Goal: Task Accomplishment & Management: Use online tool/utility

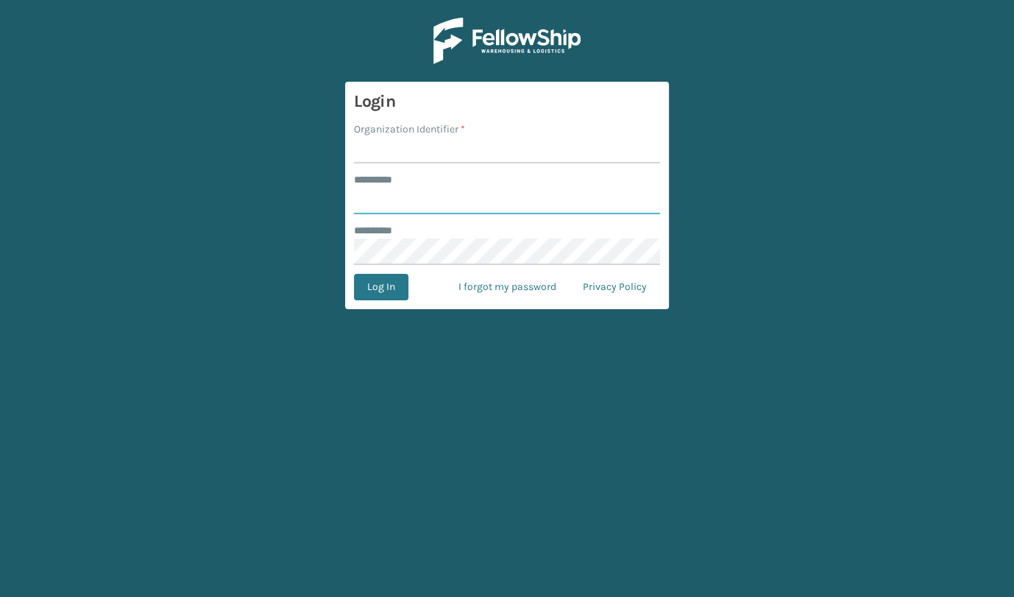
type input "**********"
click at [453, 144] on input "Organization Identifier *" at bounding box center [507, 150] width 306 height 26
type input "JumpSport"
click at [391, 286] on button "Log In" at bounding box center [381, 287] width 54 height 26
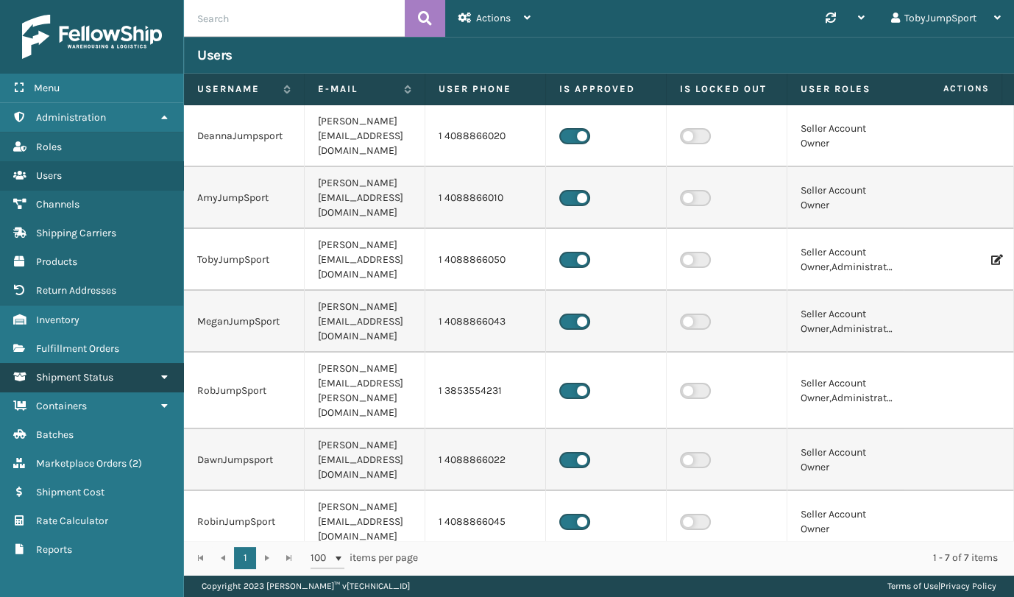
click at [96, 377] on span "Shipment Status" at bounding box center [74, 377] width 77 height 13
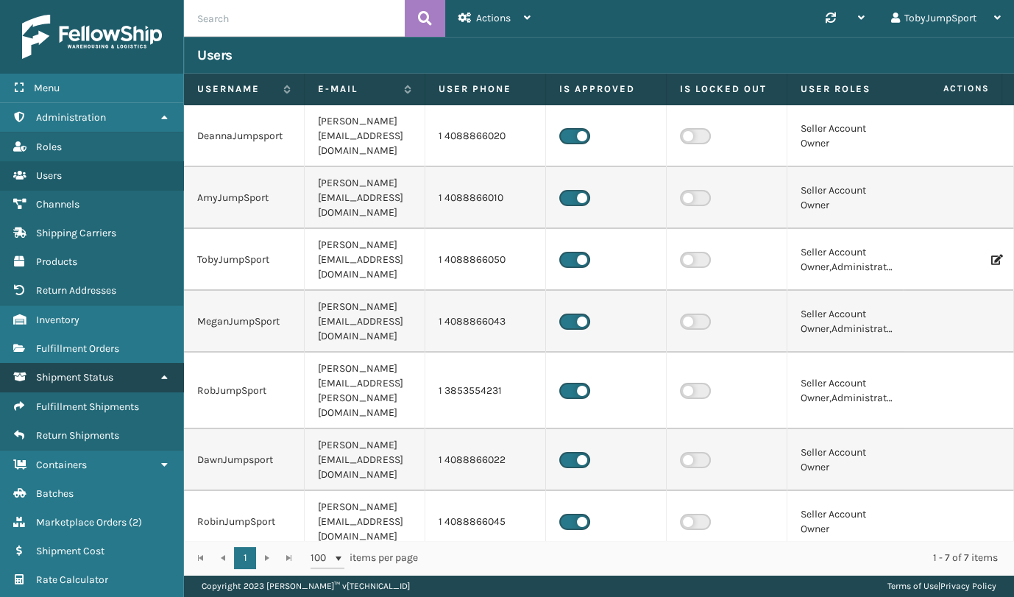
click at [96, 377] on span "Shipment Status" at bounding box center [74, 377] width 77 height 13
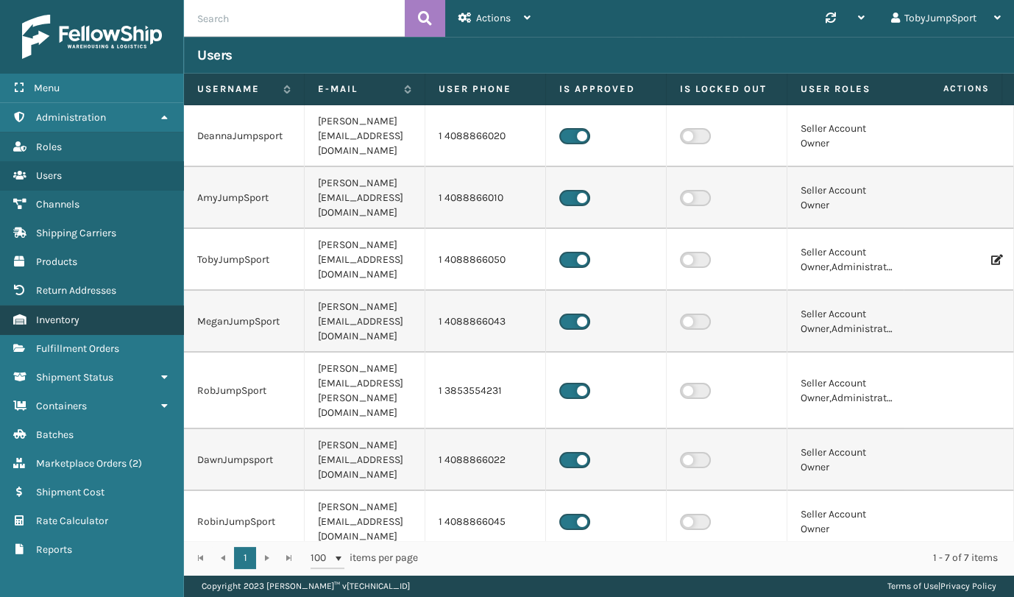
click at [40, 319] on span "Inventory" at bounding box center [57, 319] width 43 height 13
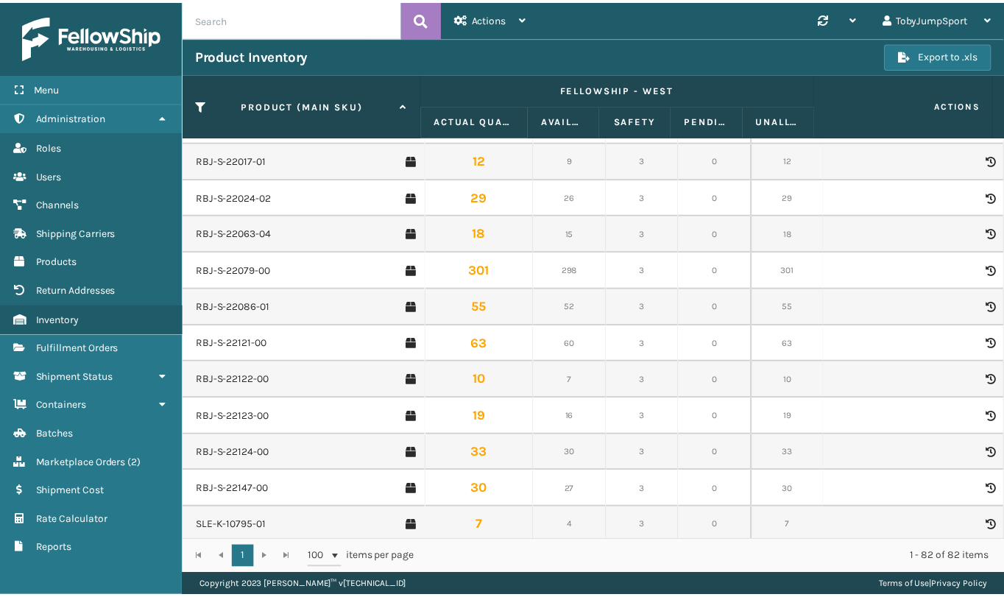
scroll to position [2216, 0]
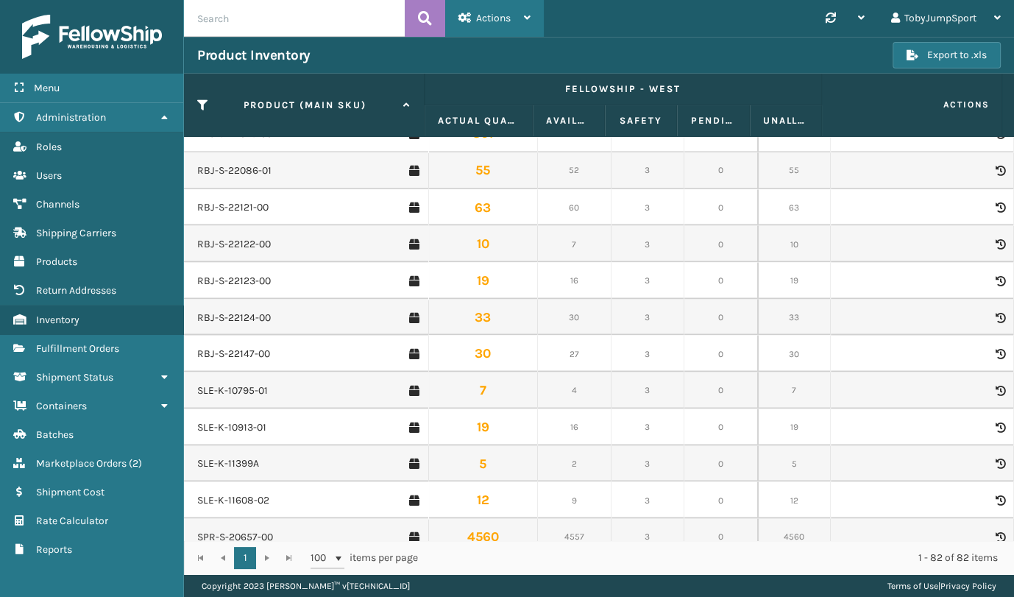
click at [520, 23] on div "Actions" at bounding box center [494, 18] width 72 height 37
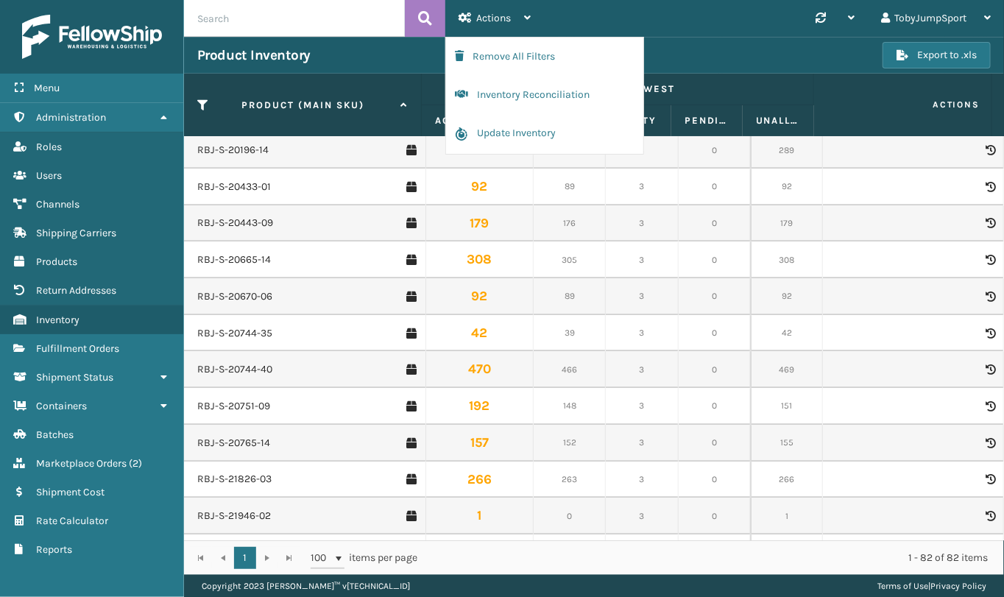
scroll to position [1398, 0]
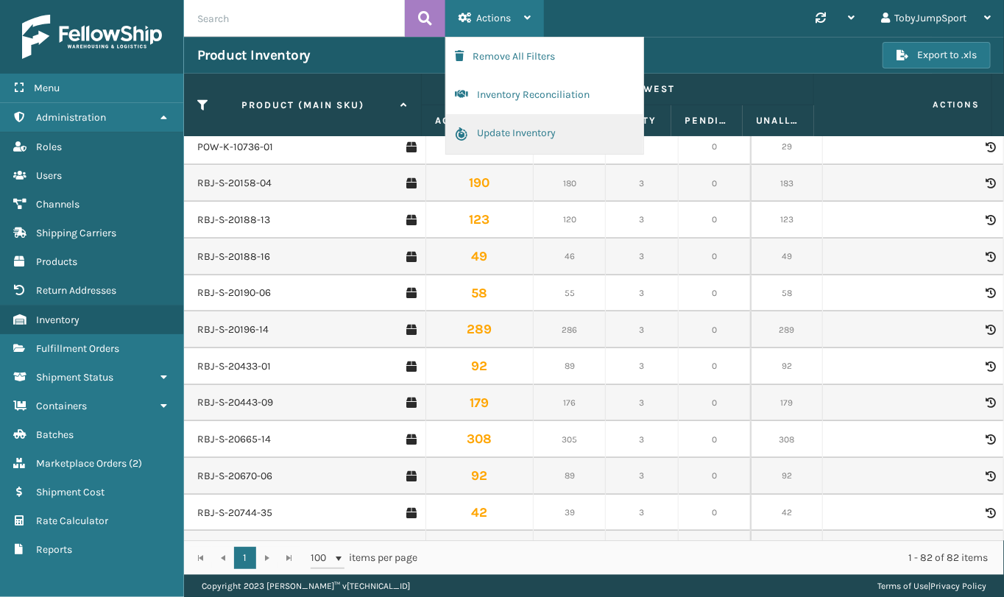
click at [500, 133] on button "Update Inventory" at bounding box center [544, 134] width 197 height 40
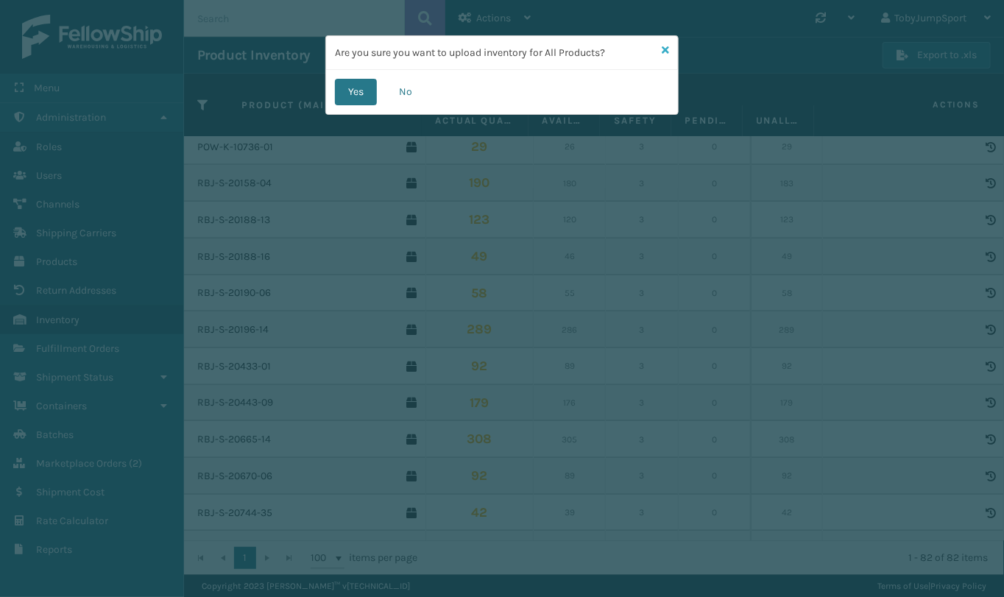
click at [663, 48] on icon at bounding box center [665, 50] width 7 height 10
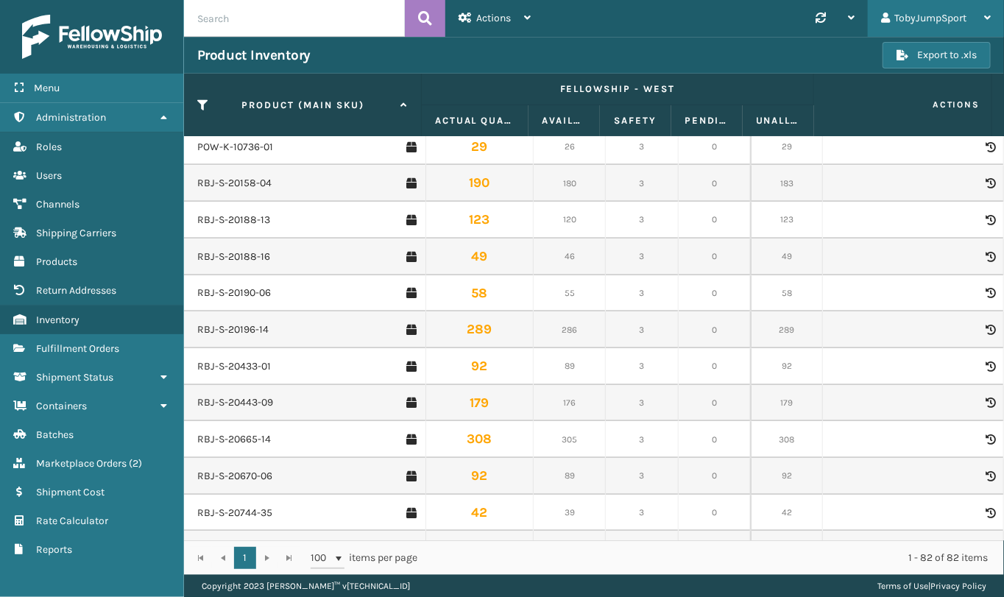
click at [967, 15] on div "TobyJumpSport" at bounding box center [936, 18] width 110 height 37
click at [765, 26] on div "Synchronise all channels TobyJumpSport Log Out" at bounding box center [774, 18] width 460 height 37
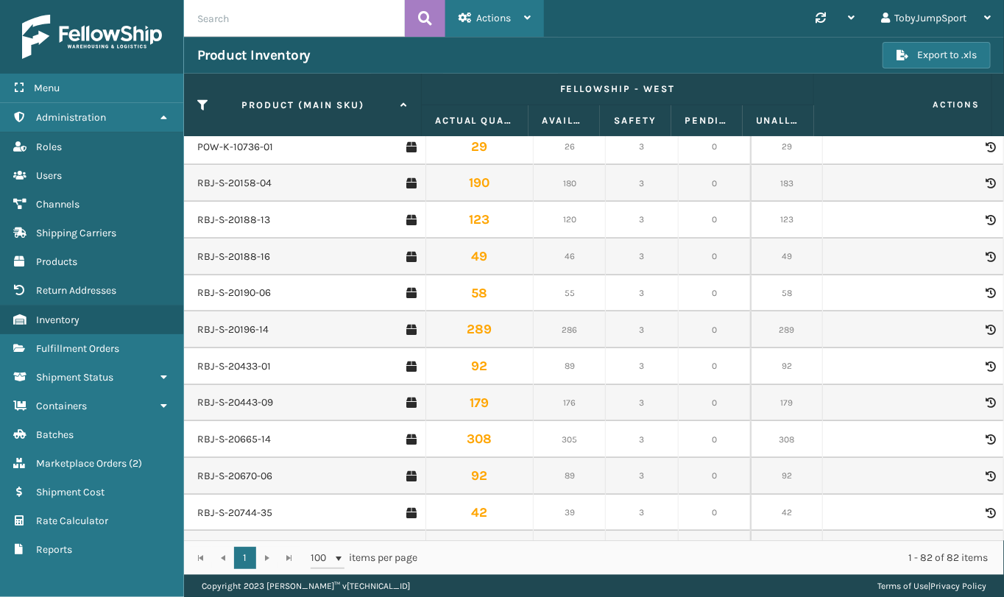
click at [501, 18] on span "Actions" at bounding box center [493, 18] width 35 height 13
click at [676, 22] on div "Synchronise all channels TobyJumpSport Log Out" at bounding box center [774, 18] width 460 height 37
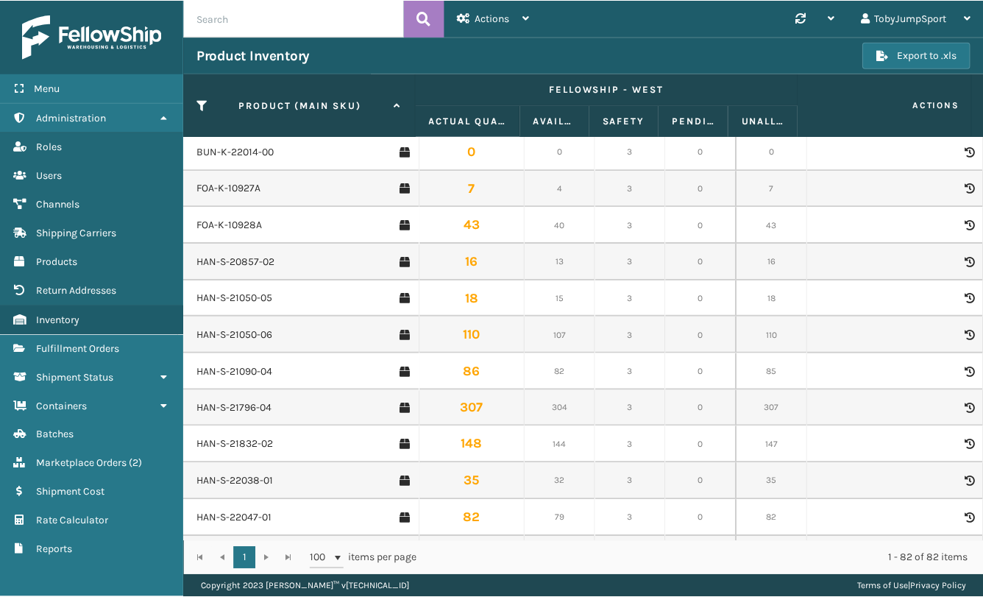
scroll to position [0, 0]
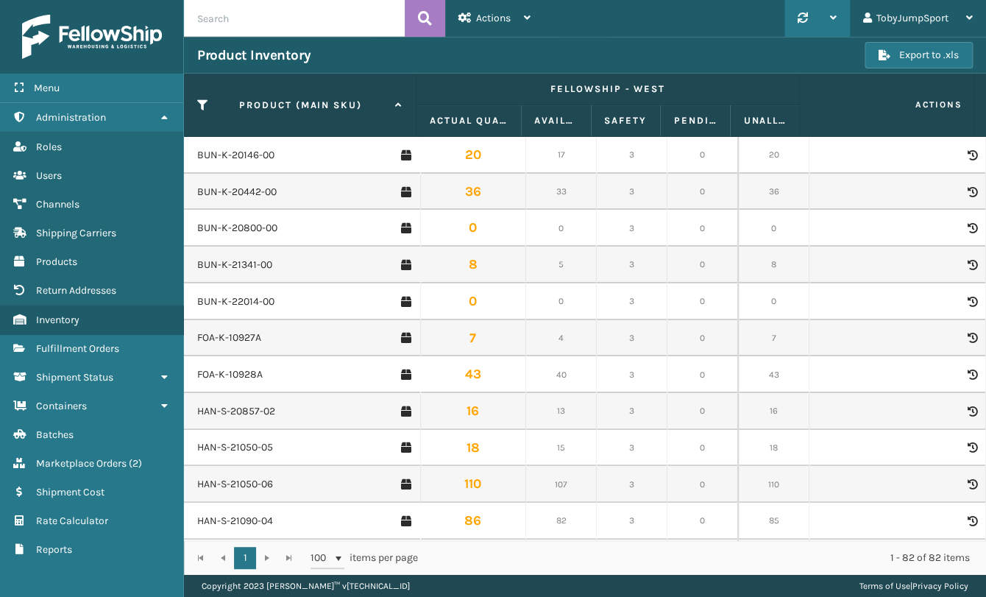
click at [831, 13] on icon at bounding box center [833, 18] width 7 height 10
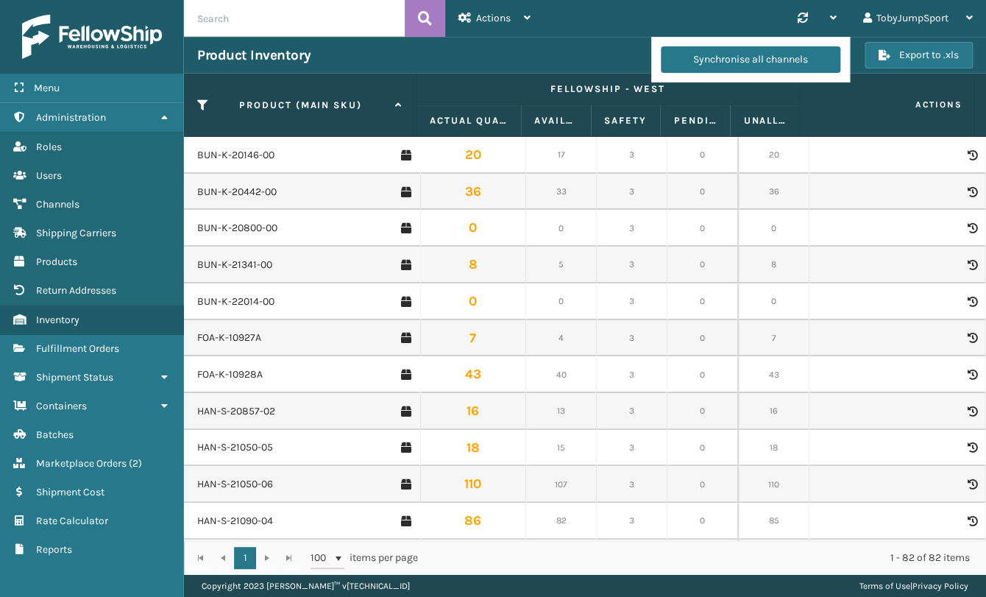
click at [589, 20] on div "Synchronise all channels TobyJumpSport Log Out" at bounding box center [765, 18] width 442 height 37
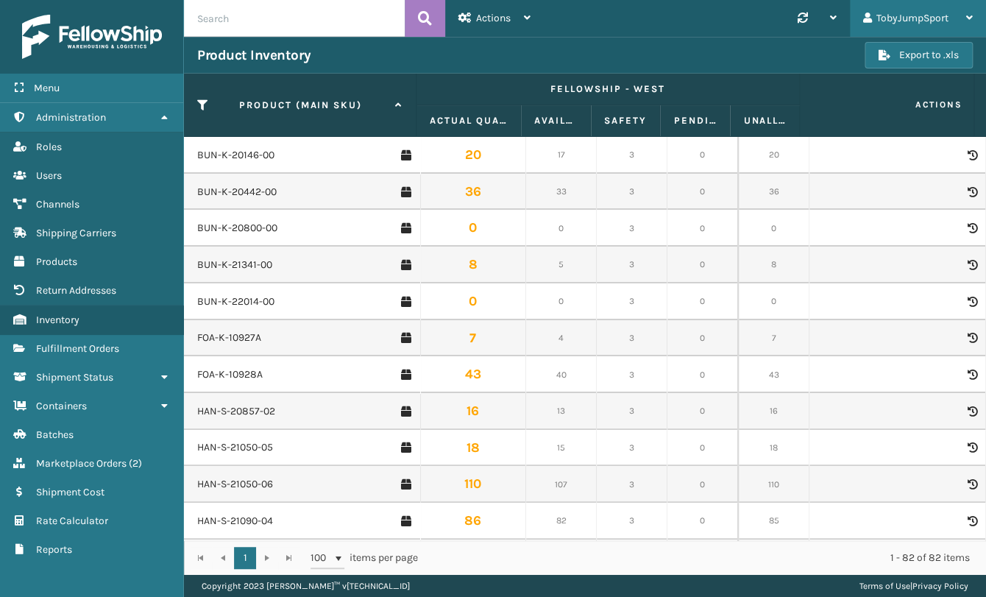
click at [968, 19] on icon at bounding box center [969, 18] width 7 height 10
click at [742, 15] on div "Synchronise all channels TobyJumpSport Log Out" at bounding box center [765, 18] width 442 height 37
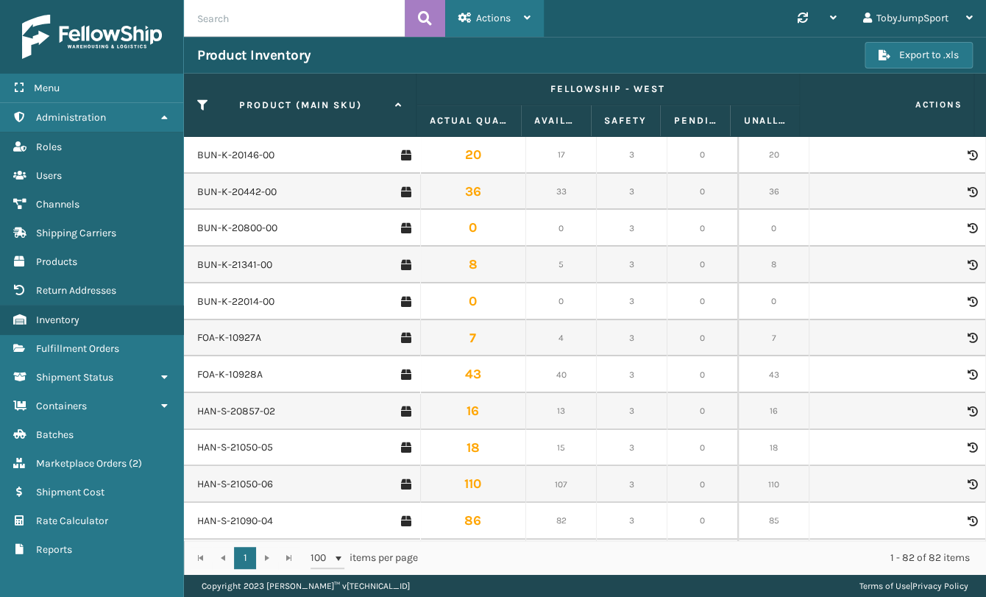
click at [528, 18] on icon at bounding box center [527, 18] width 7 height 10
click at [695, 21] on div "Synchronise all channels TobyJumpSport Log Out" at bounding box center [765, 18] width 442 height 37
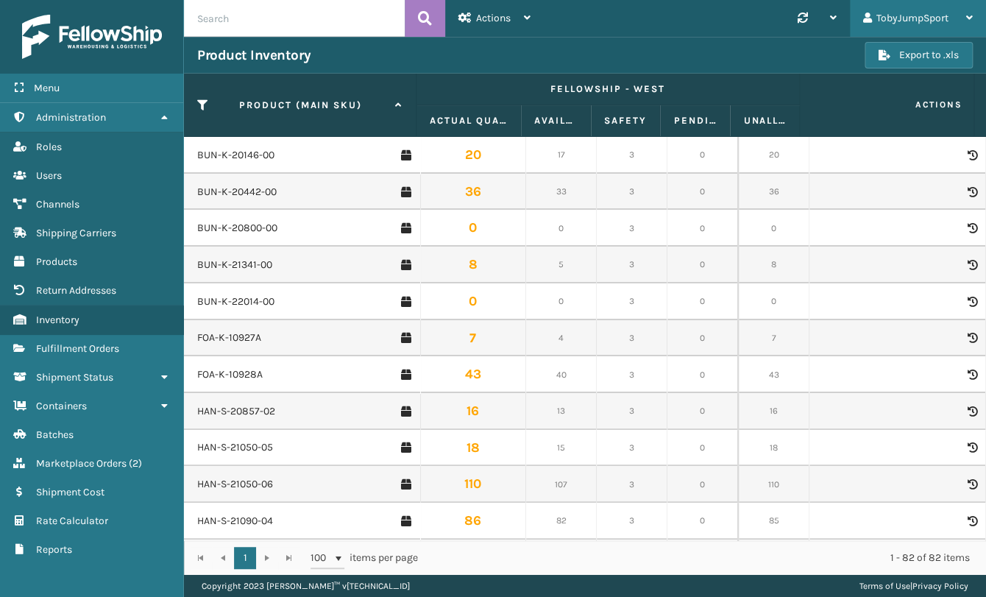
click at [968, 18] on icon at bounding box center [969, 18] width 7 height 10
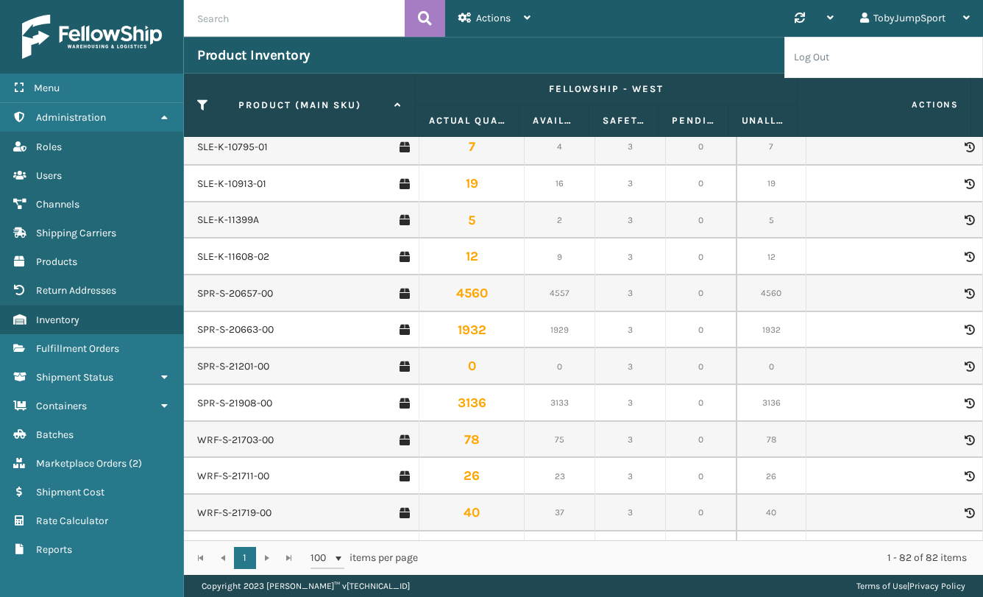
scroll to position [2268, 0]
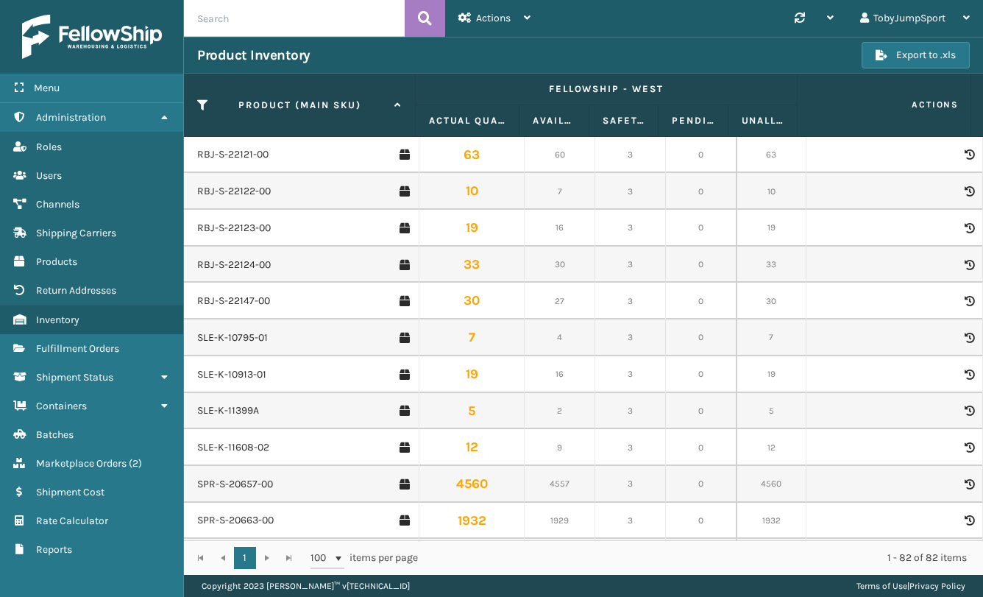
click at [606, 51] on div "Product Inventory" at bounding box center [529, 55] width 664 height 18
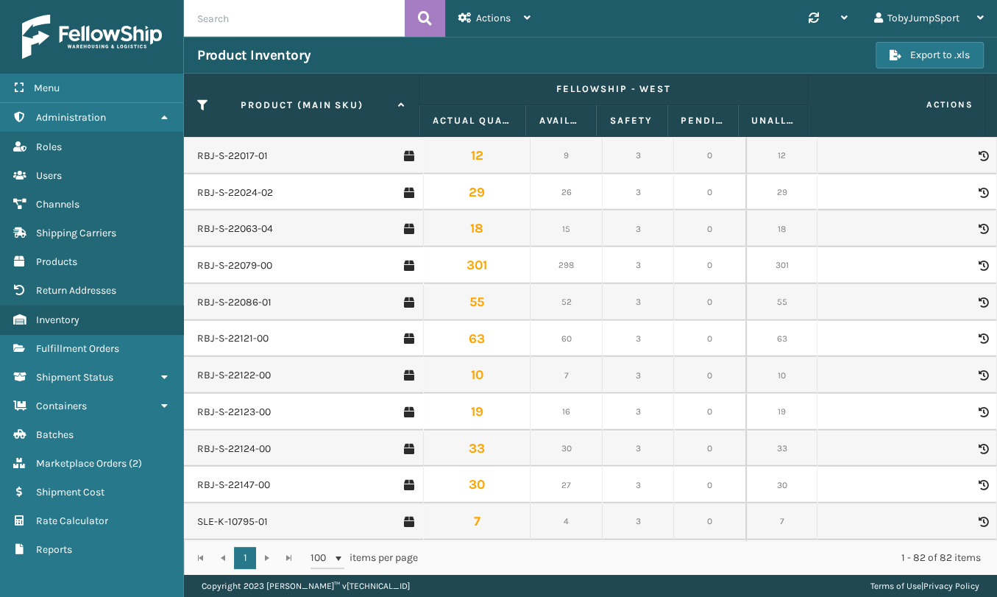
scroll to position [2103, 0]
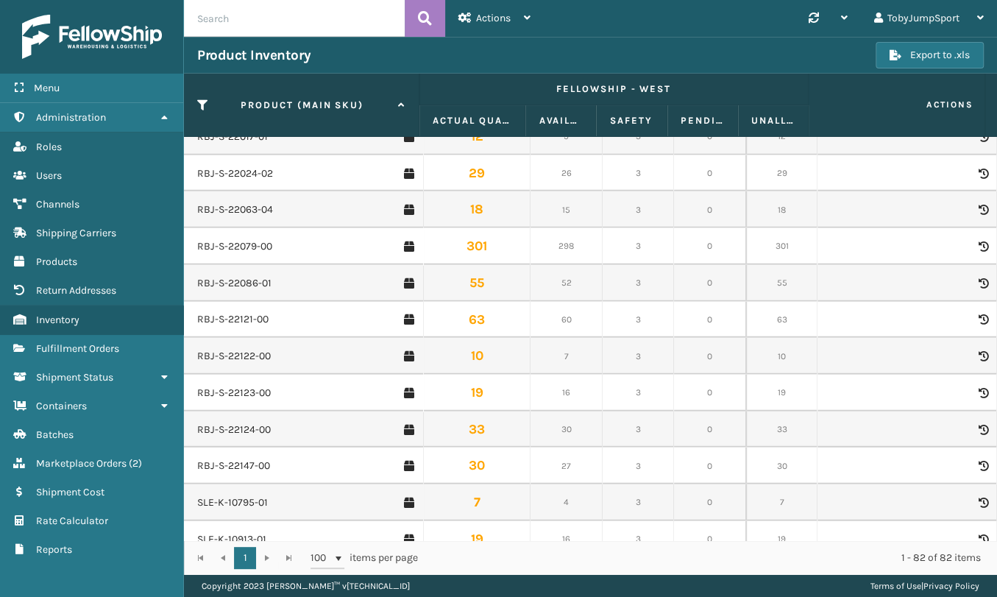
click at [832, 108] on span "Actions" at bounding box center [897, 105] width 169 height 24
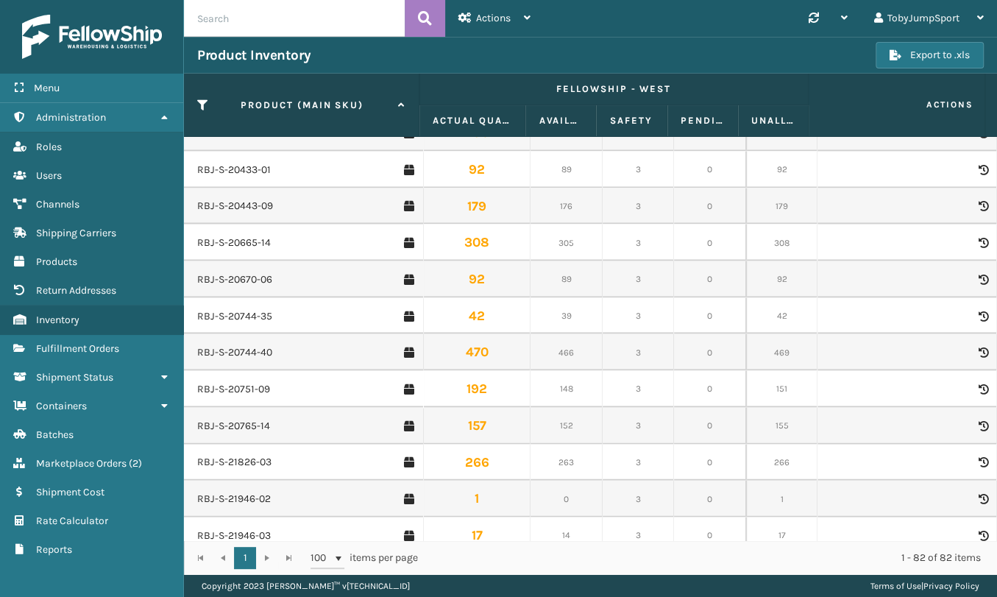
scroll to position [1613, 0]
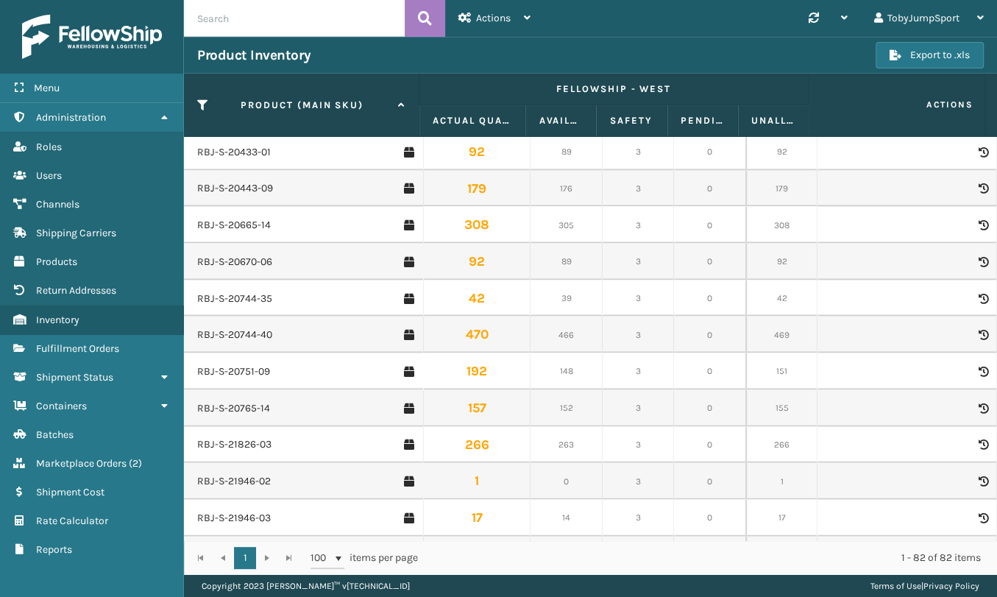
click at [843, 97] on span "Actions" at bounding box center [897, 105] width 169 height 24
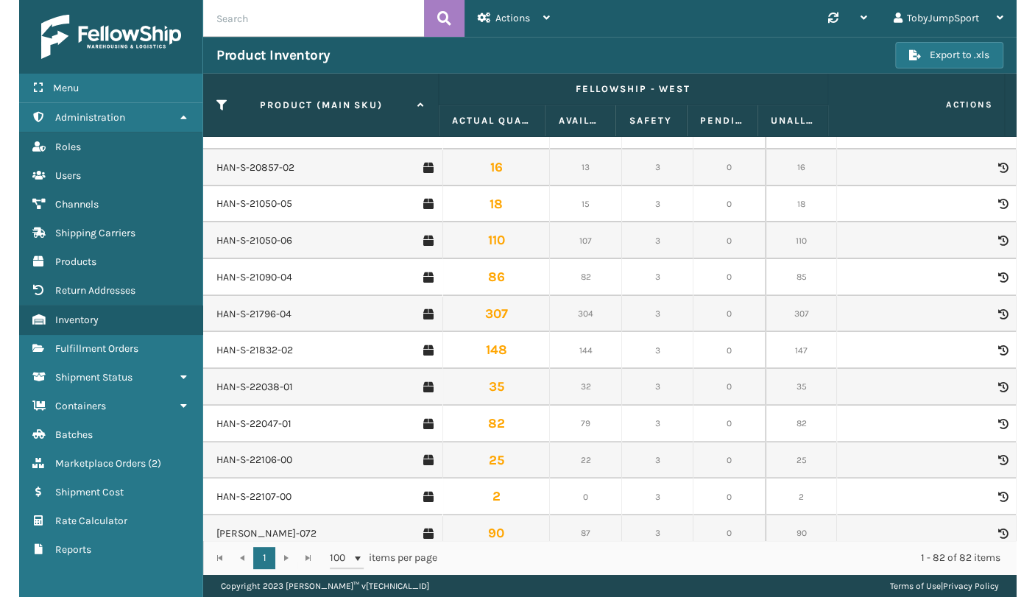
scroll to position [0, 0]
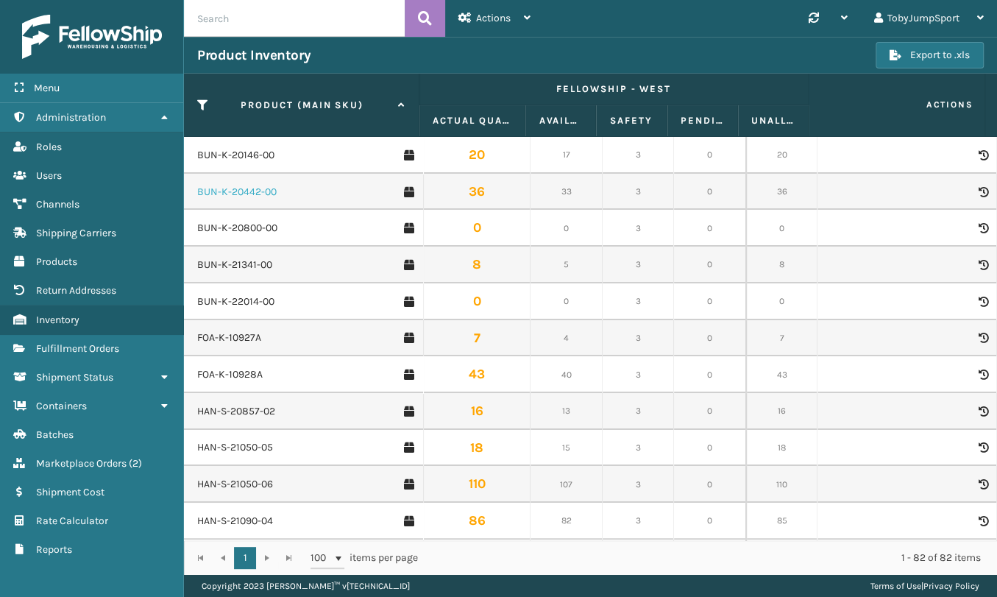
click at [257, 192] on link "BUN-K-20442-00" at bounding box center [236, 192] width 79 height 15
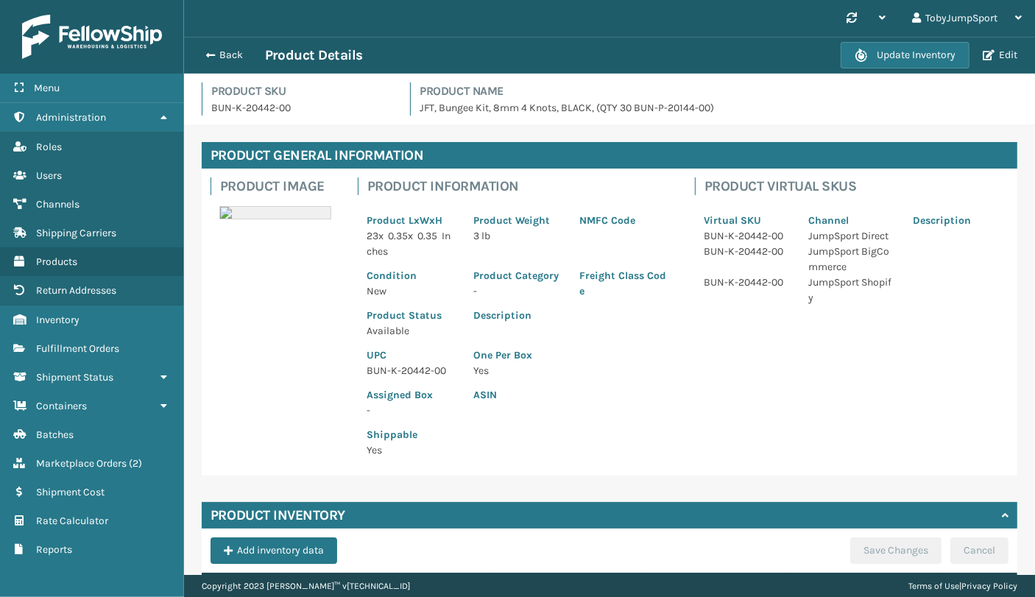
click at [962, 294] on div at bounding box center [956, 289] width 104 height 31
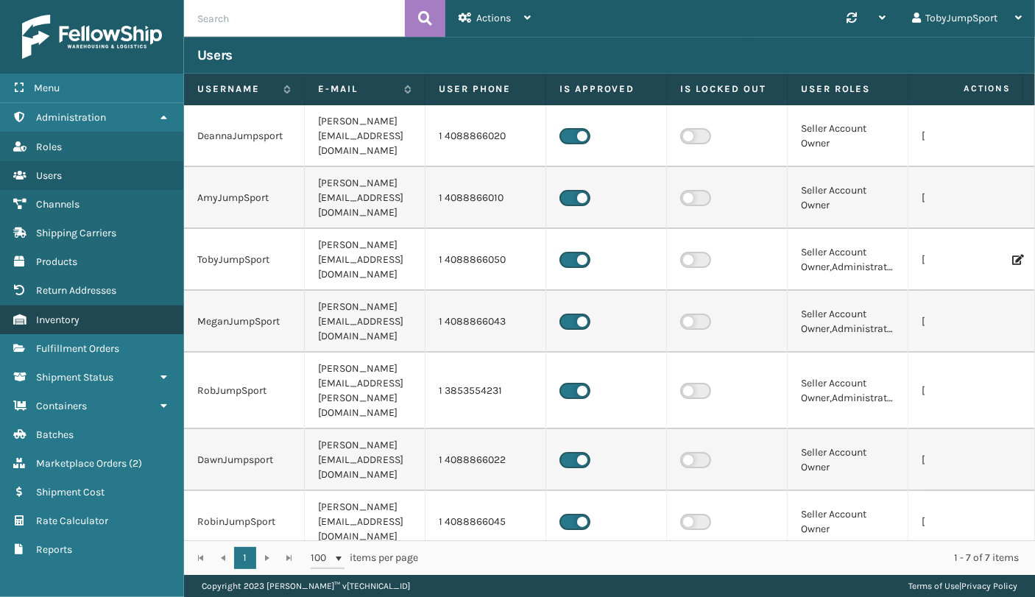
click at [57, 319] on span "Inventory" at bounding box center [57, 319] width 43 height 13
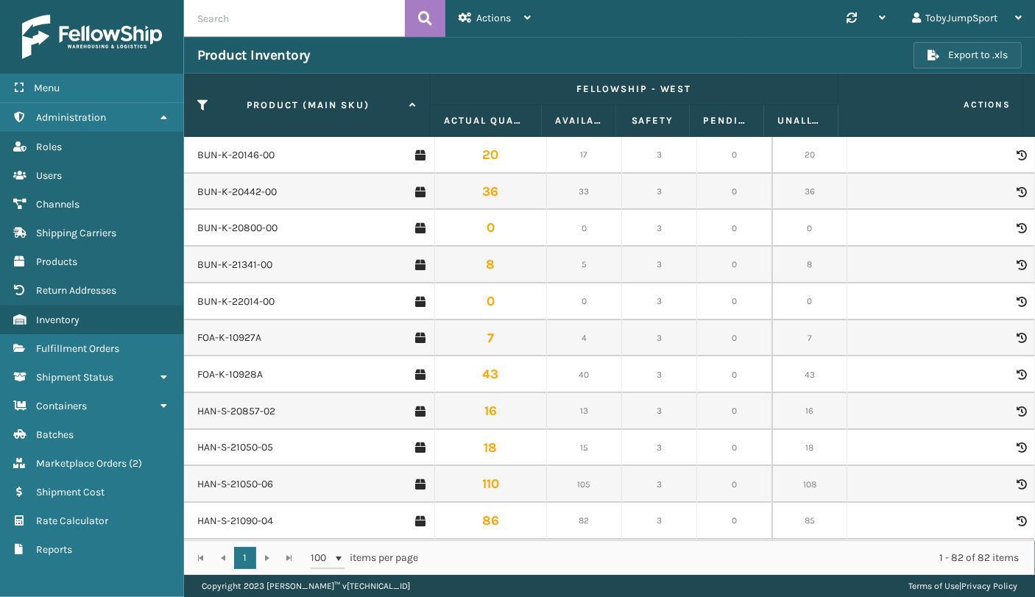
click at [969, 57] on button "Export to .xls" at bounding box center [967, 55] width 108 height 26
